Goal: Task Accomplishment & Management: Manage account settings

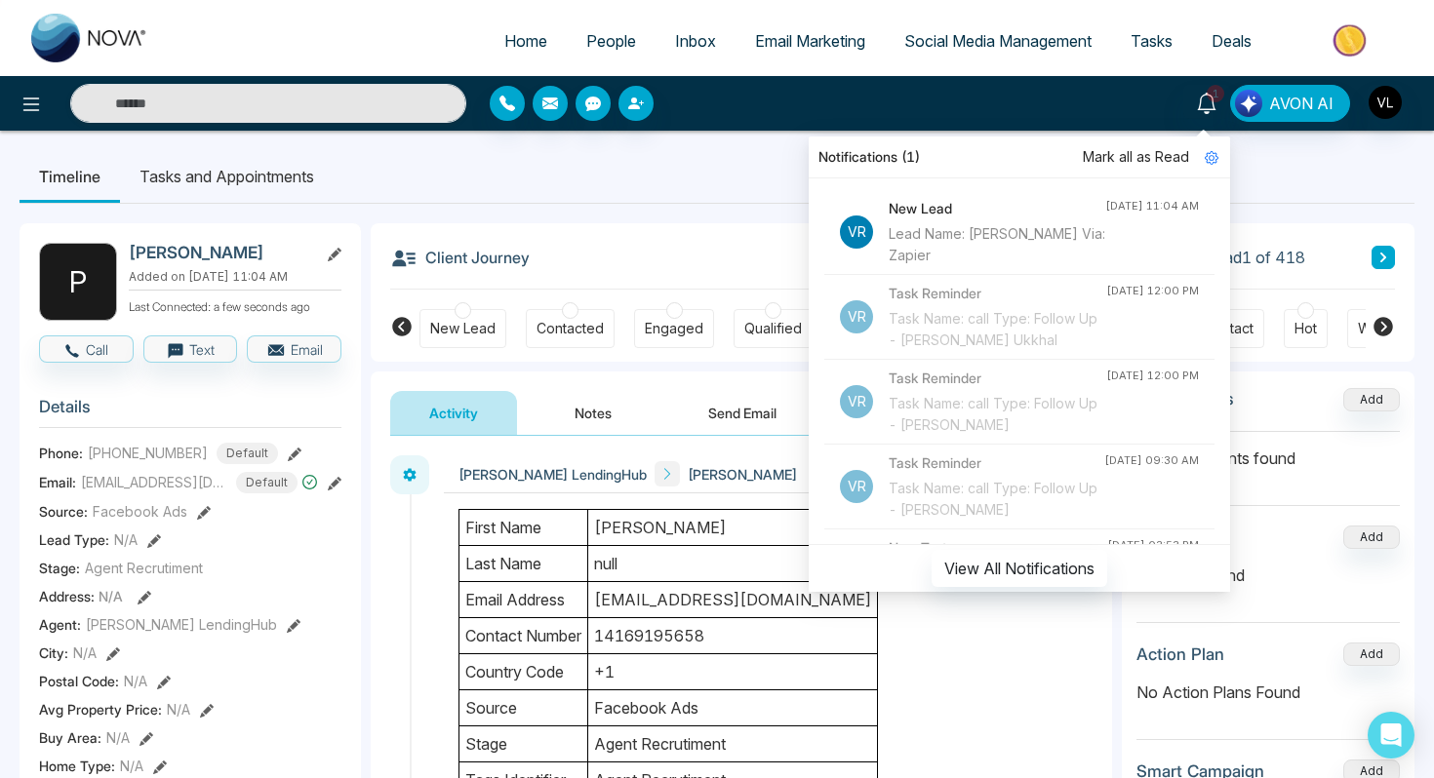
click at [626, 155] on ul "Timeline Tasks and Appointments" at bounding box center [717, 176] width 1395 height 53
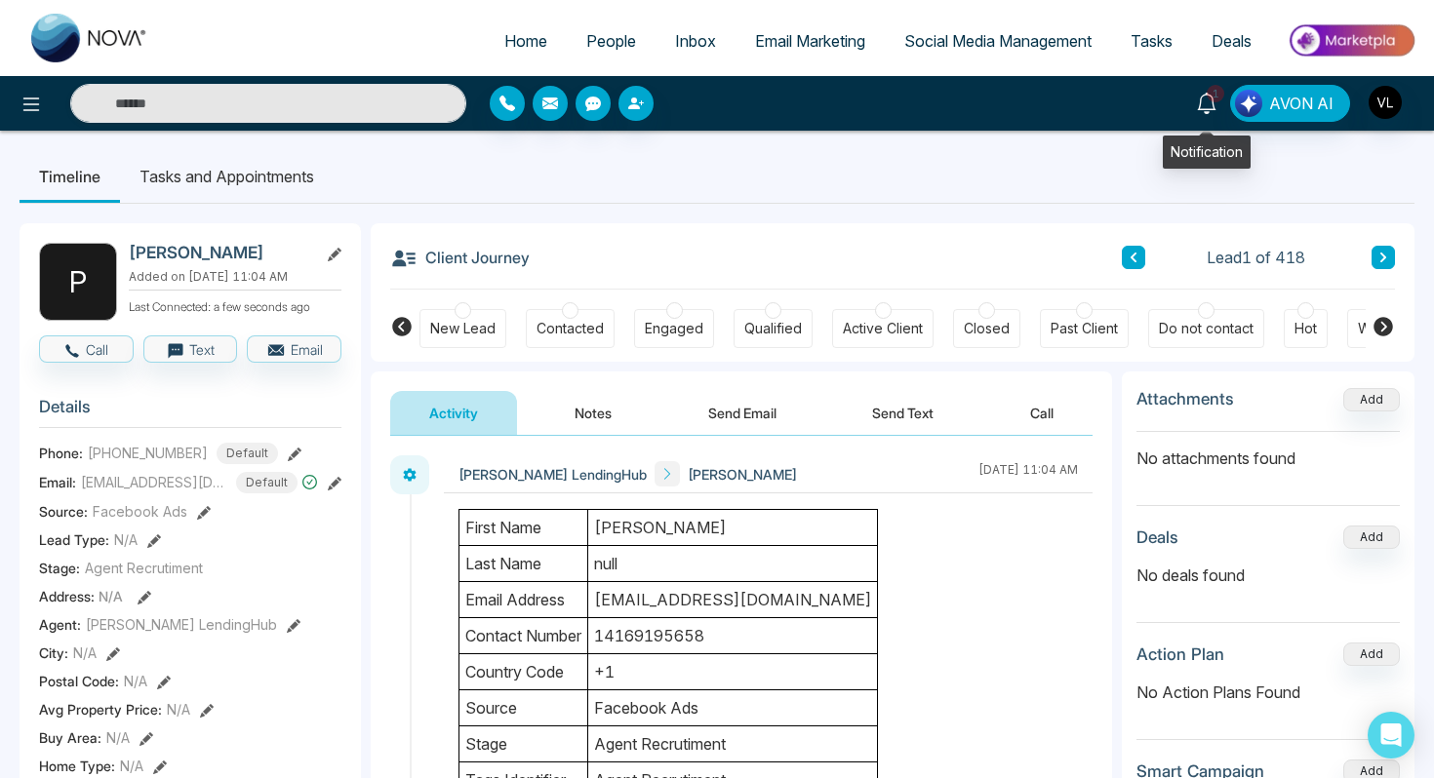
click at [1211, 103] on icon at bounding box center [1206, 103] width 21 height 21
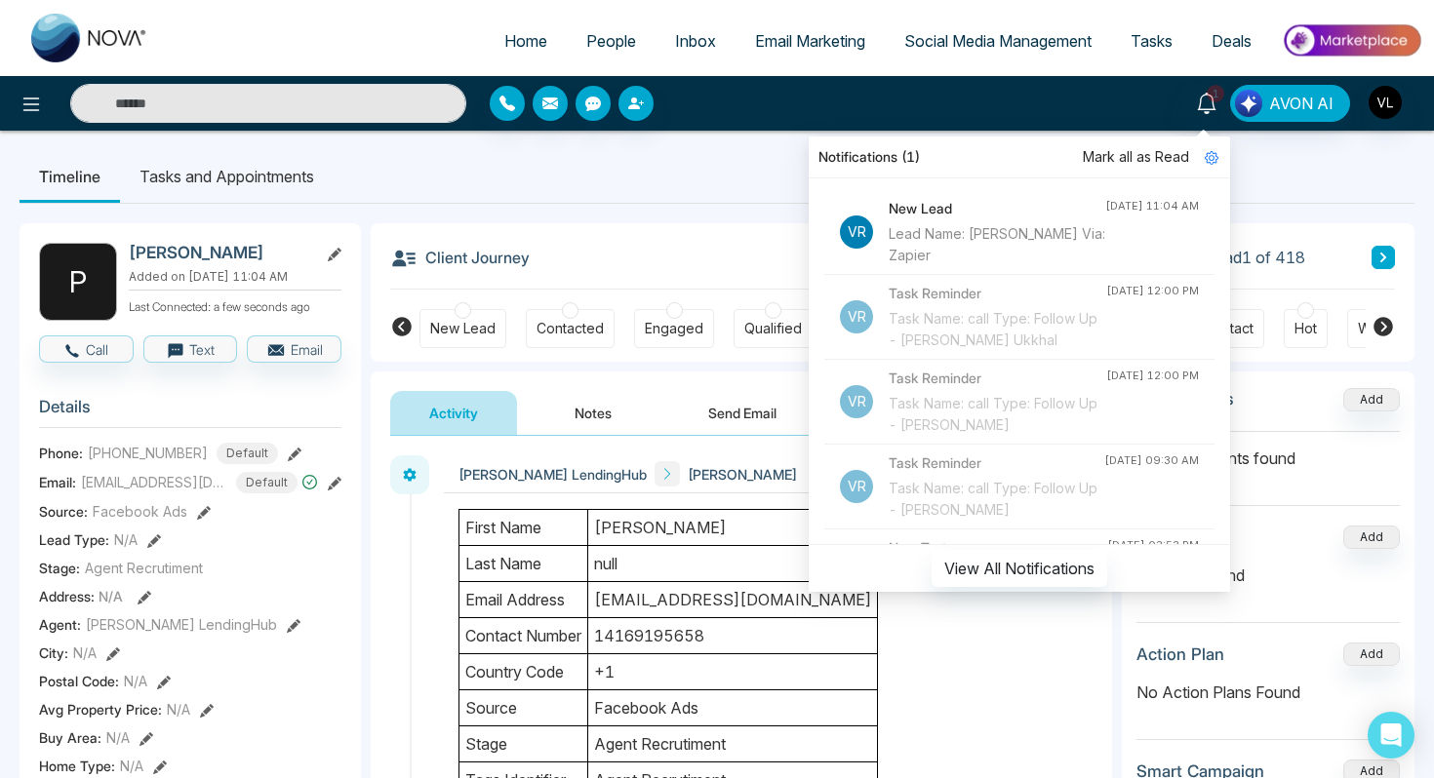
click at [1121, 155] on span "Mark all as Read" at bounding box center [1136, 156] width 106 height 21
click at [775, 239] on div "Client Journey Lead 1 of 418" at bounding box center [892, 256] width 1005 height 66
